Goal: Check status

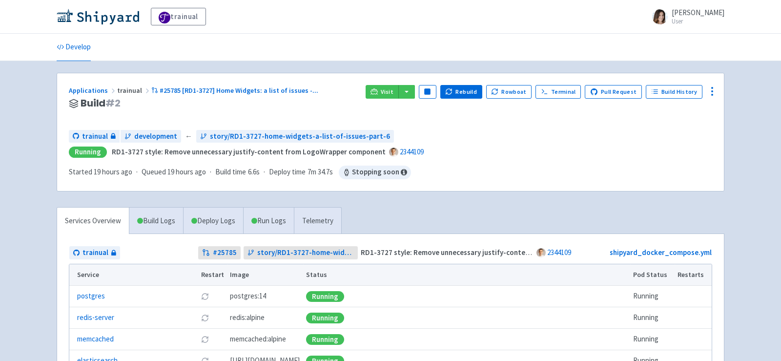
scroll to position [3, 0]
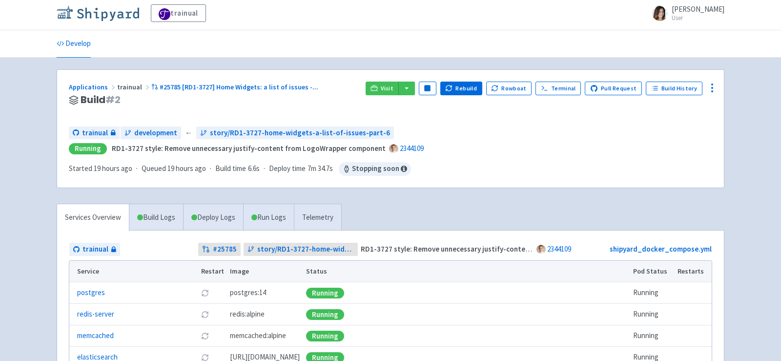
click at [110, 14] on img at bounding box center [98, 13] width 82 height 16
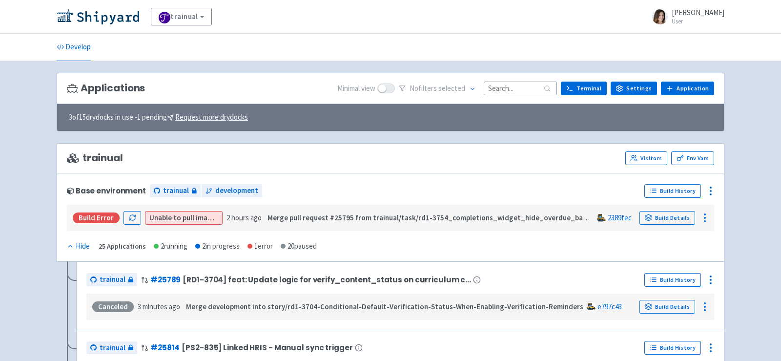
click at [525, 79] on div "Applications Minimal view No filter s selected Terminal Settings Application Te…" at bounding box center [390, 89] width 667 height 32
click at [528, 86] on input at bounding box center [520, 87] width 73 height 13
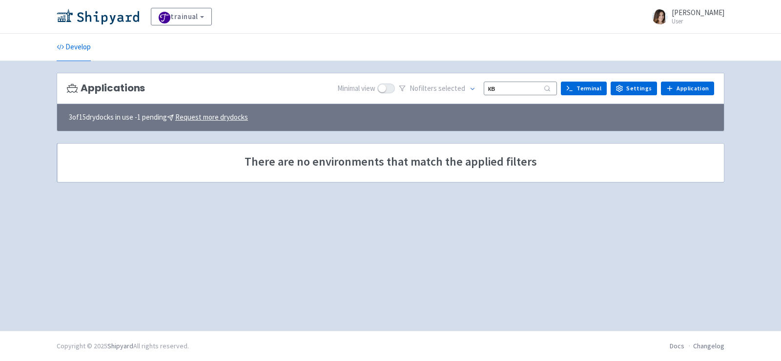
type input "к"
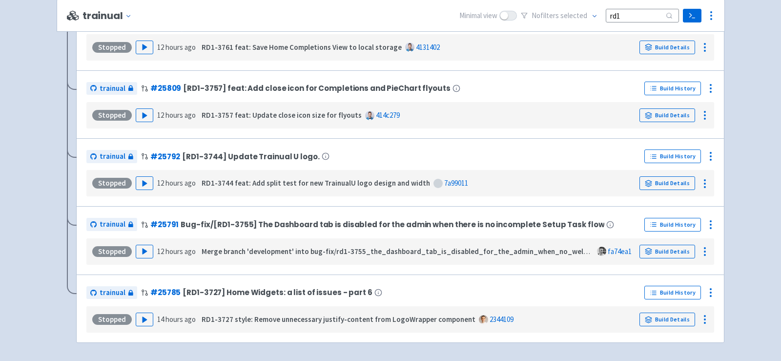
scroll to position [328, 0]
type input "rd1"
click at [141, 247] on icon "button" at bounding box center [144, 250] width 7 height 7
